Goal: Information Seeking & Learning: Learn about a topic

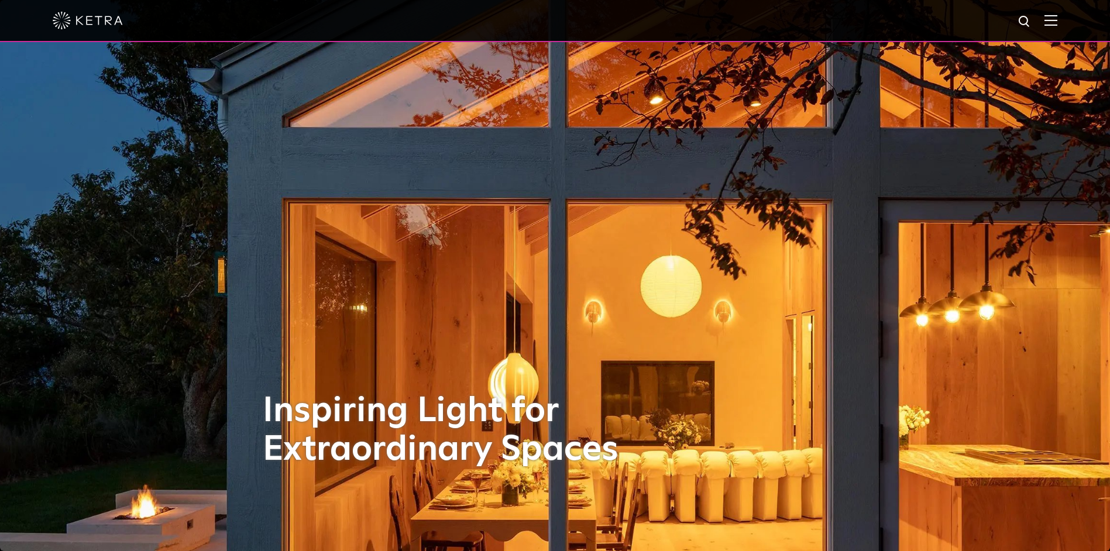
click at [1067, 15] on div at bounding box center [555, 21] width 1110 height 42
click at [1058, 17] on img at bounding box center [1051, 20] width 13 height 11
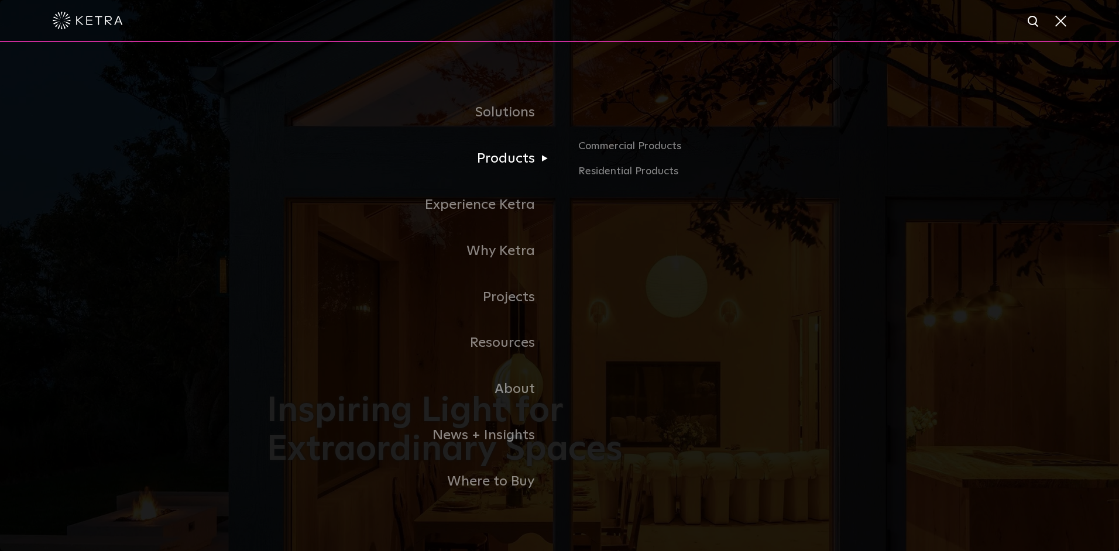
click at [510, 159] on link "Products" at bounding box center [413, 159] width 293 height 46
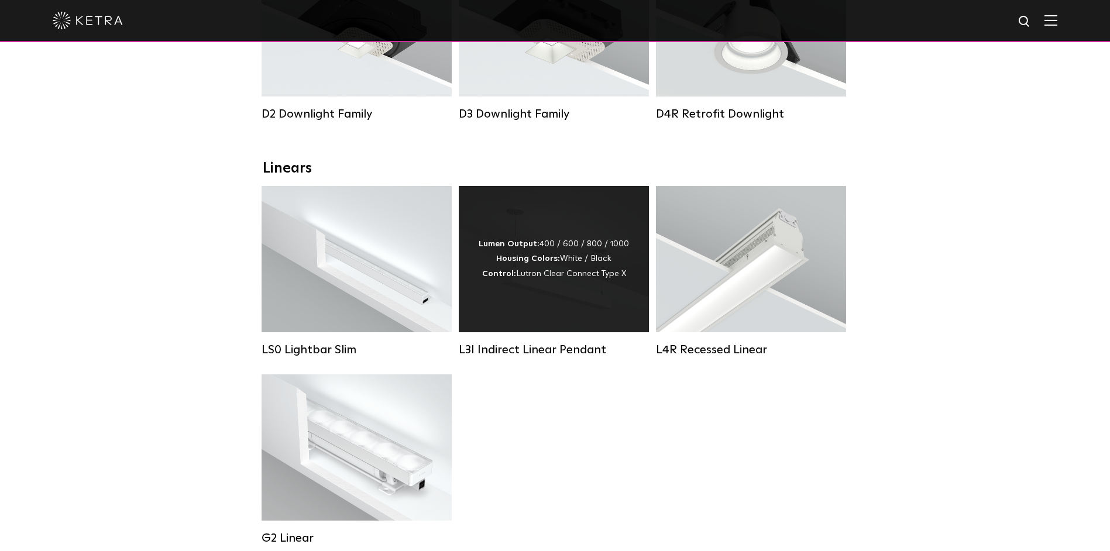
scroll to position [351, 0]
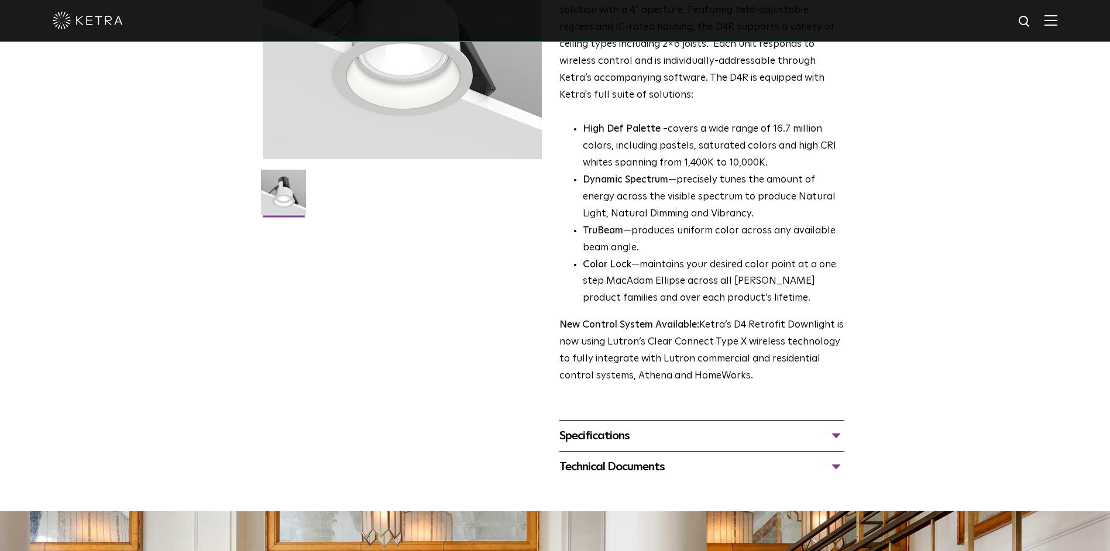
scroll to position [201, 0]
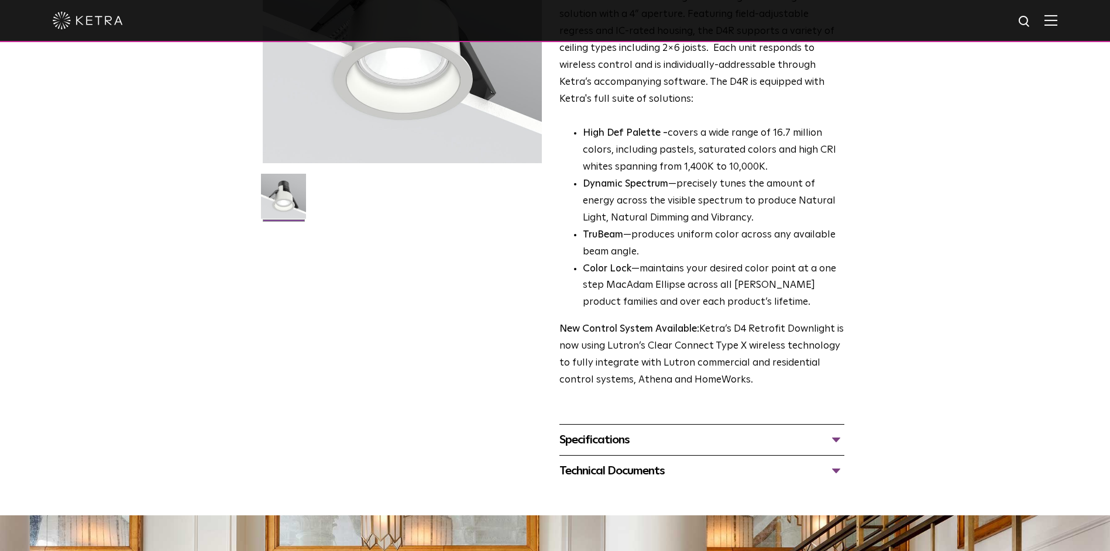
click at [840, 440] on div "Specifications" at bounding box center [702, 440] width 285 height 19
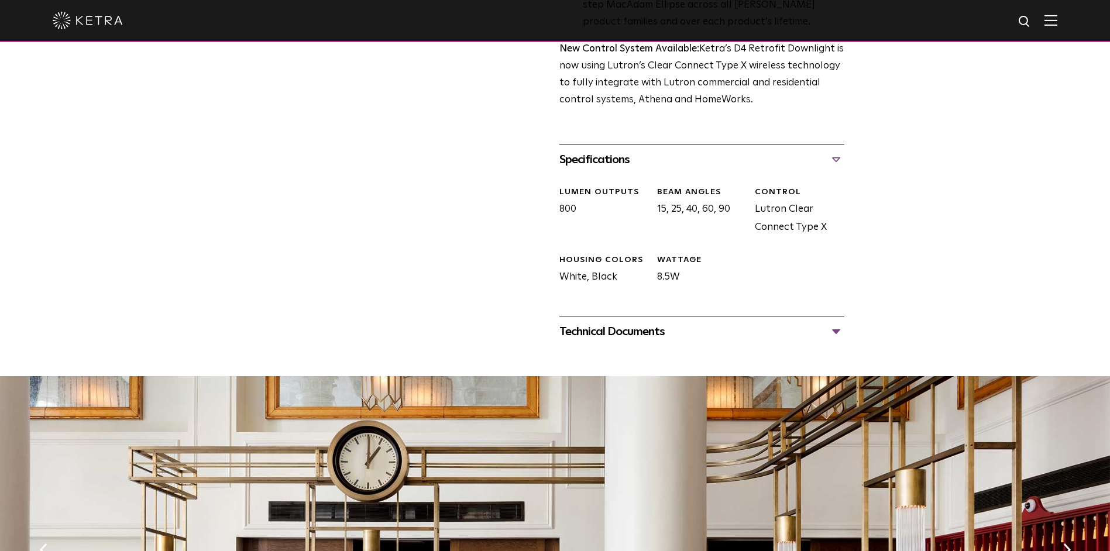
scroll to position [494, 0]
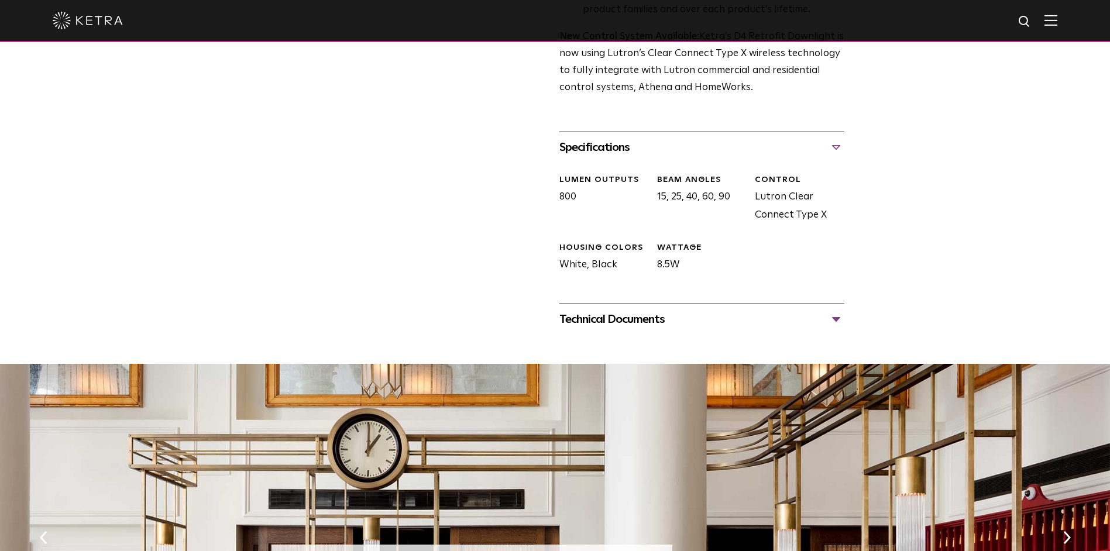
click at [835, 319] on div "Technical Documents" at bounding box center [702, 319] width 285 height 19
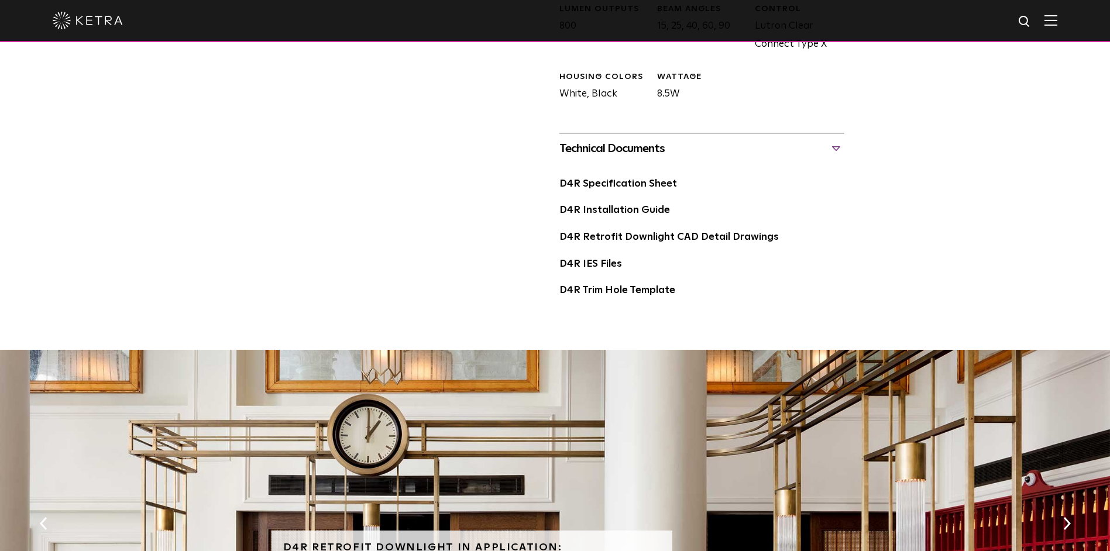
scroll to position [670, 0]
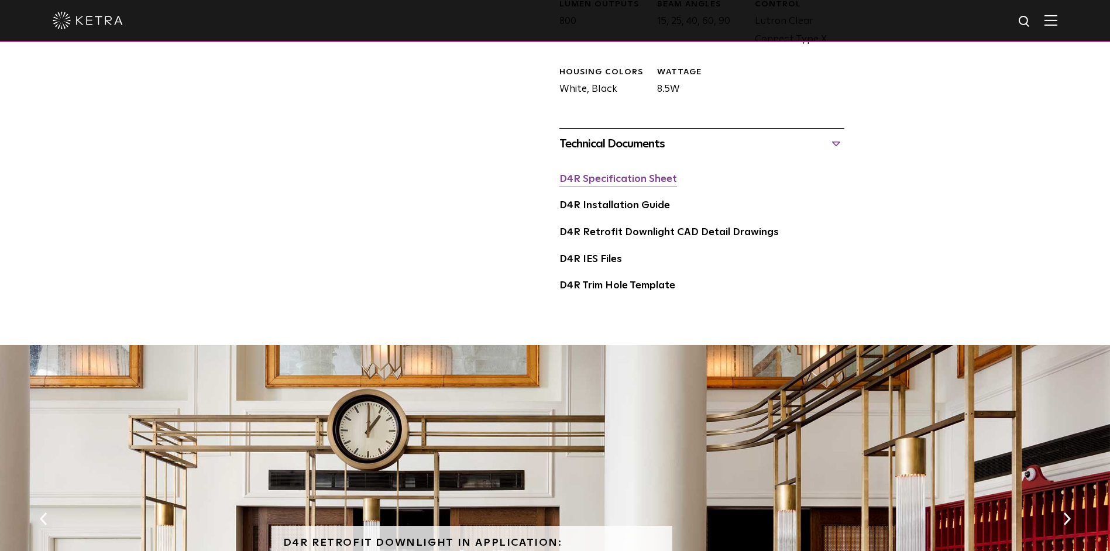
click at [612, 182] on link "D4R Specification Sheet" at bounding box center [619, 179] width 118 height 10
